Goal: Task Accomplishment & Management: Manage account settings

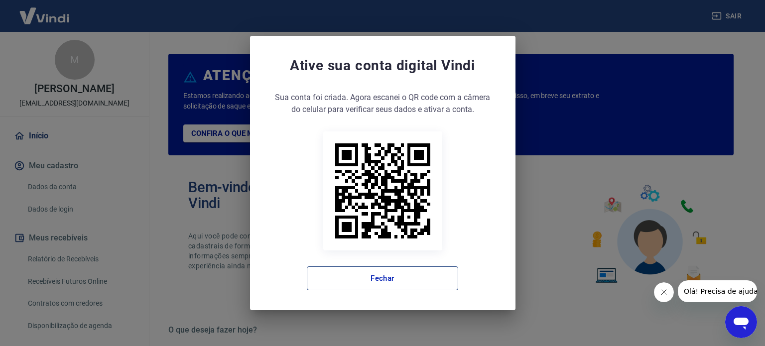
click at [407, 286] on button "Fechar" at bounding box center [382, 278] width 151 height 24
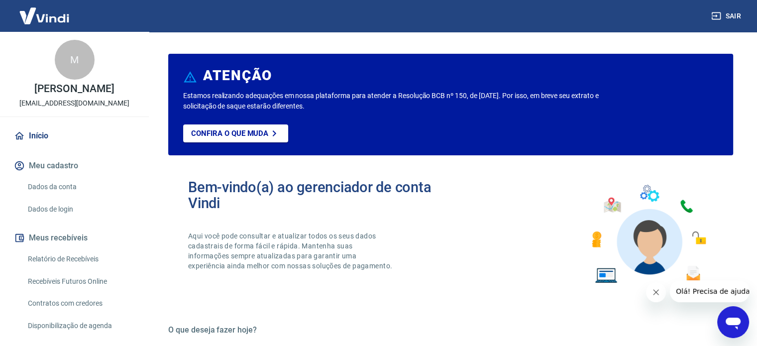
click at [657, 297] on button "Fechar mensagem da empresa" at bounding box center [656, 292] width 20 height 20
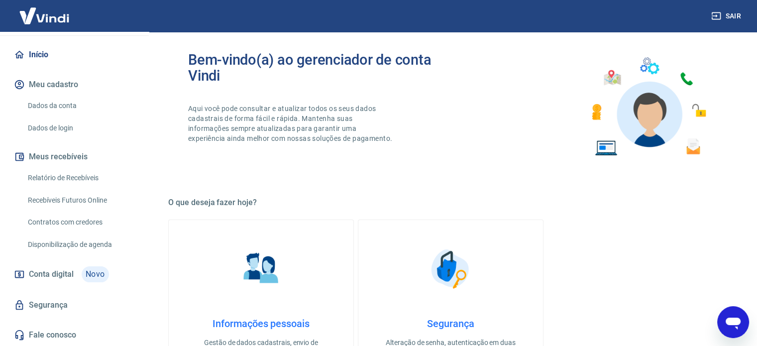
scroll to position [149, 0]
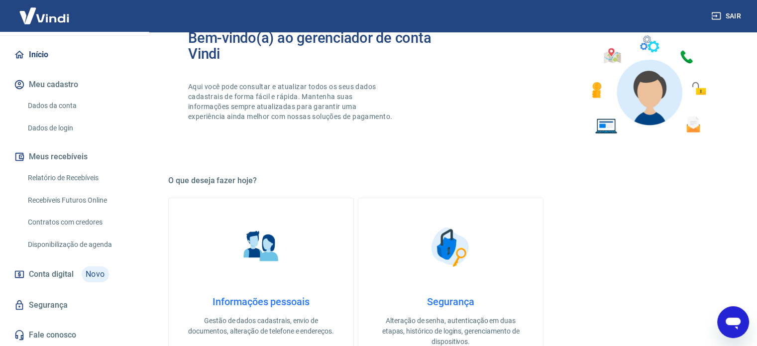
click at [44, 57] on link "Início" at bounding box center [74, 55] width 125 height 22
click at [49, 52] on link "Início" at bounding box center [74, 55] width 125 height 22
click at [62, 31] on img at bounding box center [44, 15] width 65 height 30
click at [64, 17] on img at bounding box center [44, 15] width 65 height 30
click at [52, 20] on img at bounding box center [44, 15] width 65 height 30
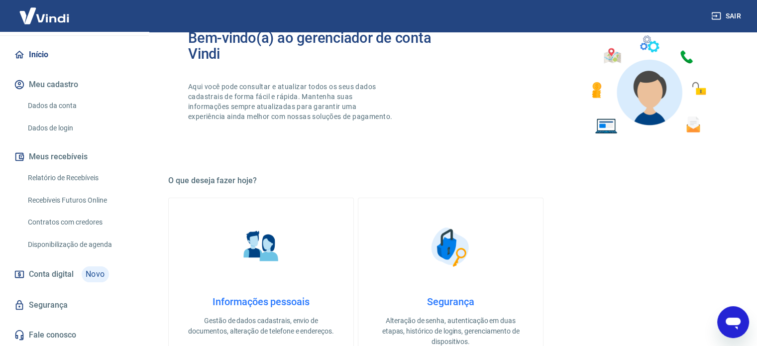
click at [52, 20] on img at bounding box center [44, 15] width 65 height 30
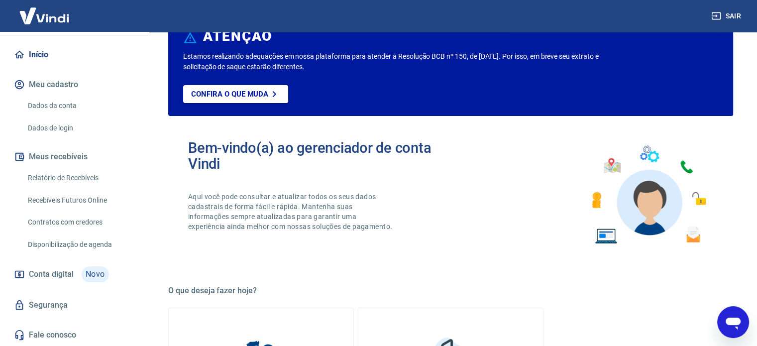
scroll to position [50, 0]
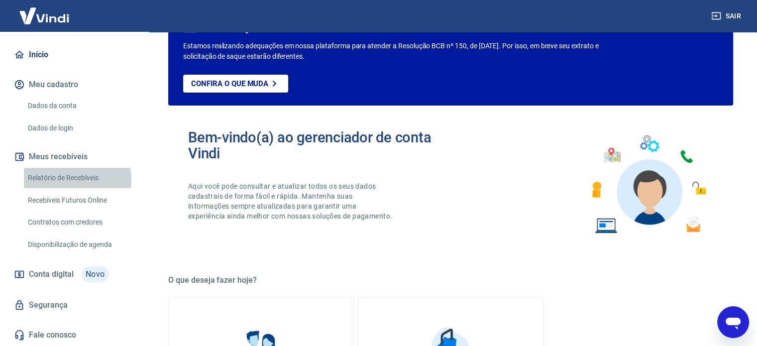
click at [70, 180] on link "Relatório de Recebíveis" at bounding box center [80, 178] width 113 height 20
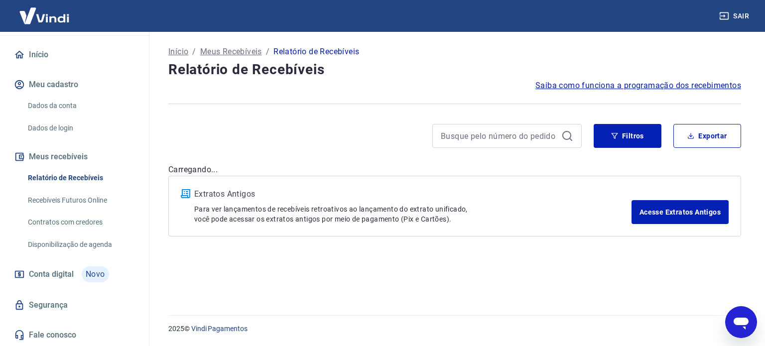
click at [46, 98] on link "Dados da conta" at bounding box center [80, 106] width 113 height 20
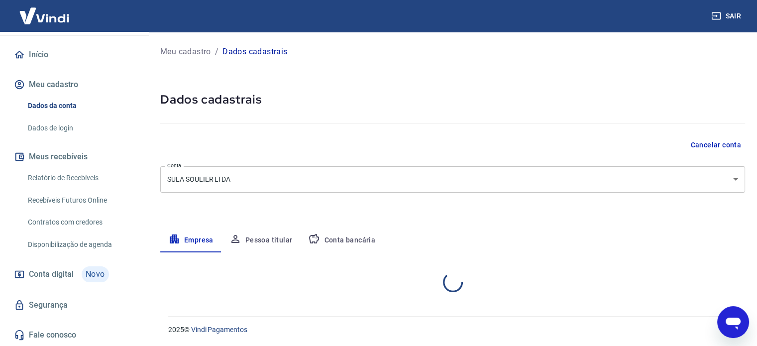
select select "MG"
select select "business"
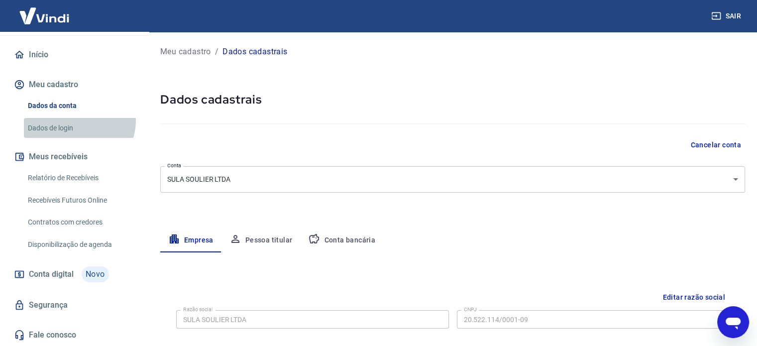
click at [78, 121] on link "Dados de login" at bounding box center [80, 128] width 113 height 20
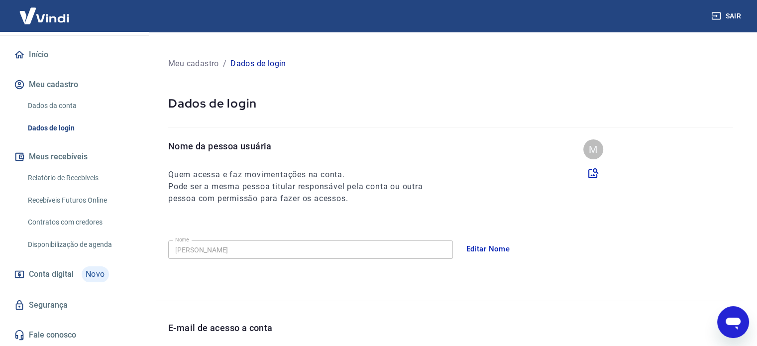
click at [84, 155] on button "Meus recebíveis" at bounding box center [74, 157] width 125 height 22
click at [88, 182] on link "Relatório de Recebíveis" at bounding box center [80, 178] width 113 height 20
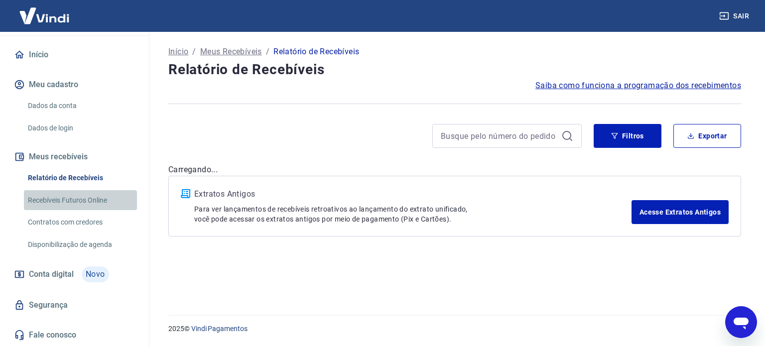
click at [88, 205] on link "Recebíveis Futuros Online" at bounding box center [80, 200] width 113 height 20
